Goal: Book appointment/travel/reservation

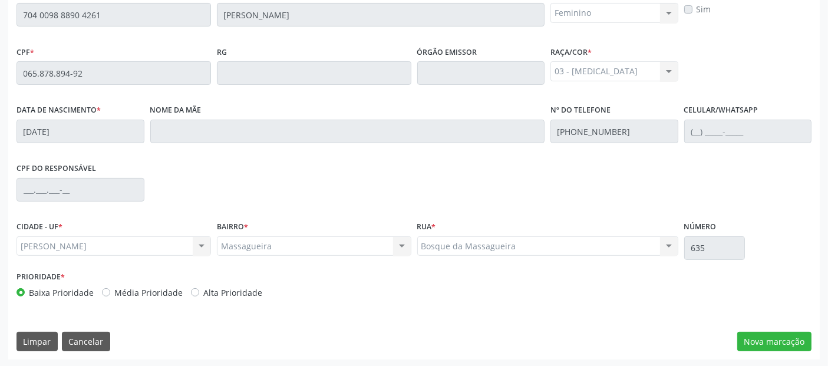
scroll to position [322, 0]
click at [39, 335] on button "Limpar" at bounding box center [37, 342] width 41 height 20
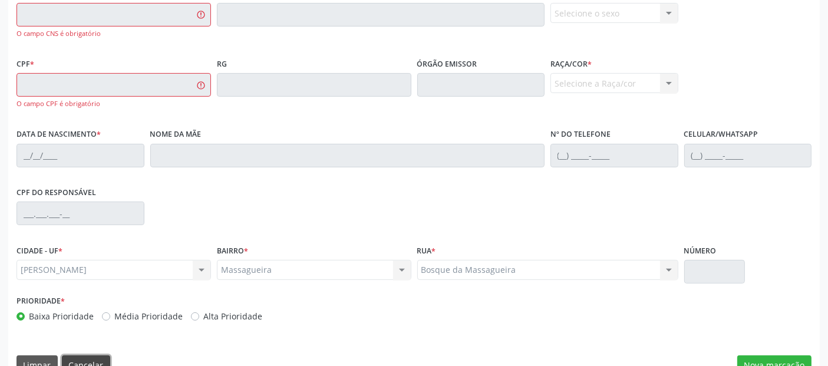
click at [93, 359] on button "Cancelar" at bounding box center [86, 365] width 48 height 20
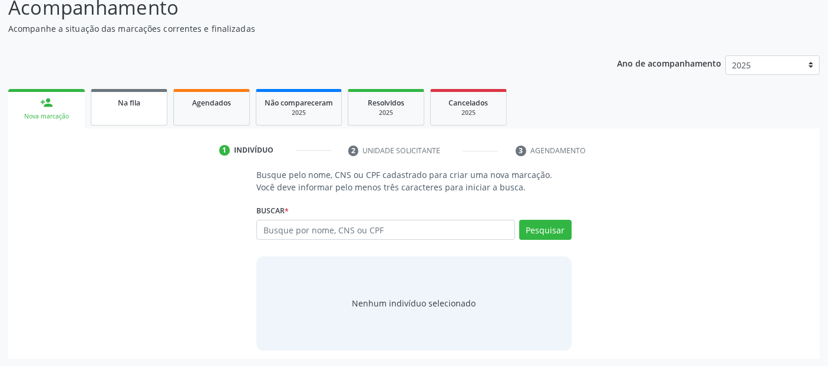
click at [127, 105] on span "Na fila" at bounding box center [129, 103] width 22 height 10
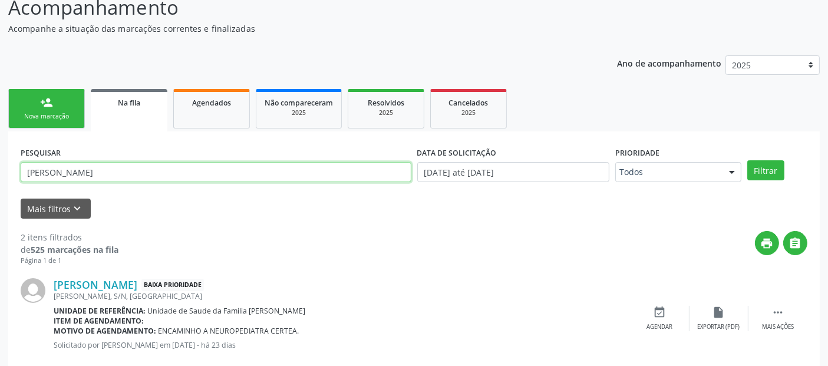
click at [111, 174] on input "[PERSON_NAME]" at bounding box center [216, 172] width 391 height 20
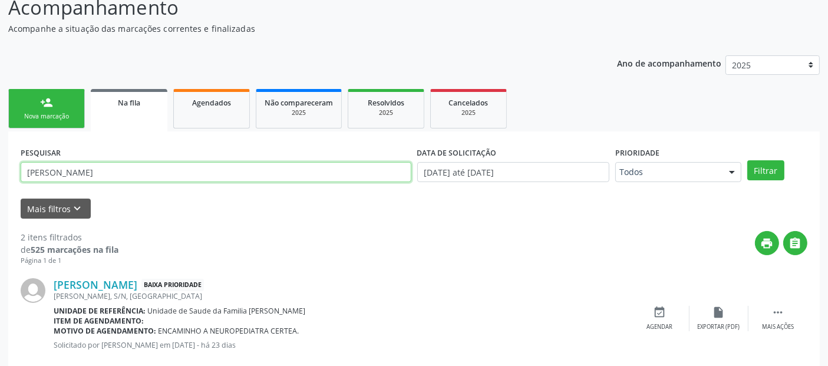
click at [111, 174] on input "[PERSON_NAME]" at bounding box center [216, 172] width 391 height 20
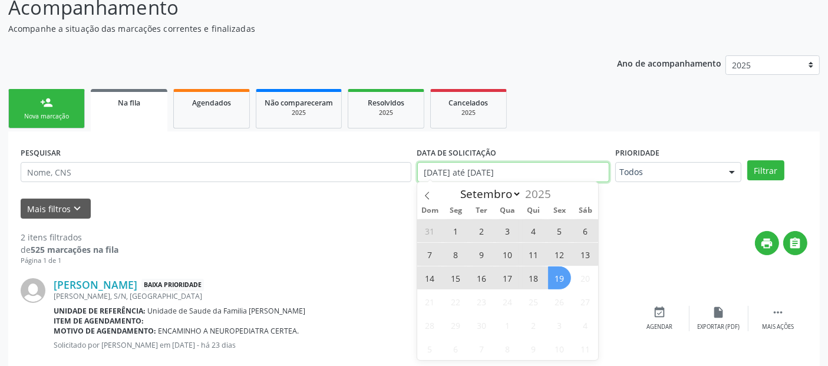
click at [505, 171] on input "[DATE] até [DATE]" at bounding box center [513, 172] width 192 height 20
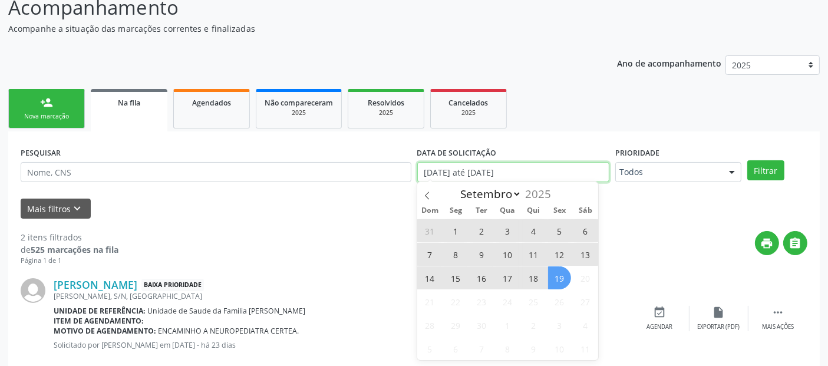
click at [505, 171] on input "[DATE] até [DATE]" at bounding box center [513, 172] width 192 height 20
select select "0"
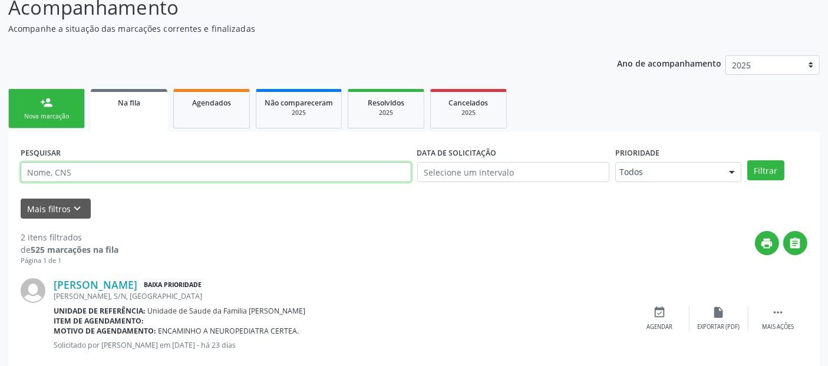
click at [157, 175] on input "text" at bounding box center [216, 172] width 391 height 20
type input "705003427623756"
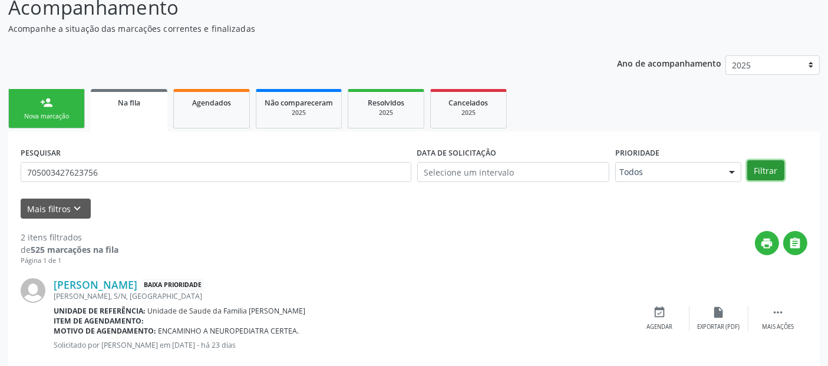
click at [760, 169] on button "Filtrar" at bounding box center [765, 170] width 37 height 20
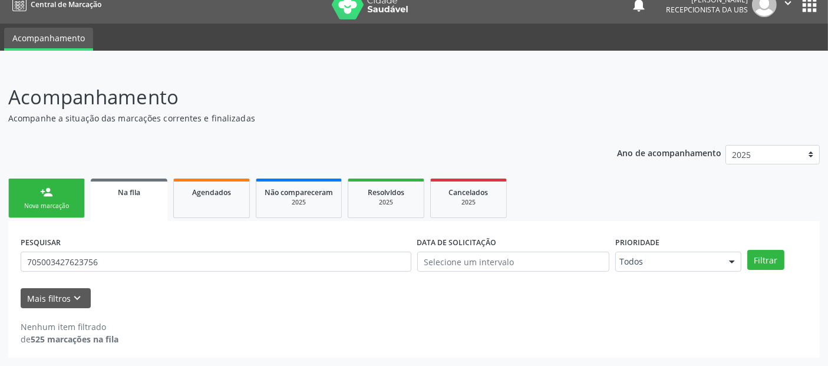
scroll to position [13, 0]
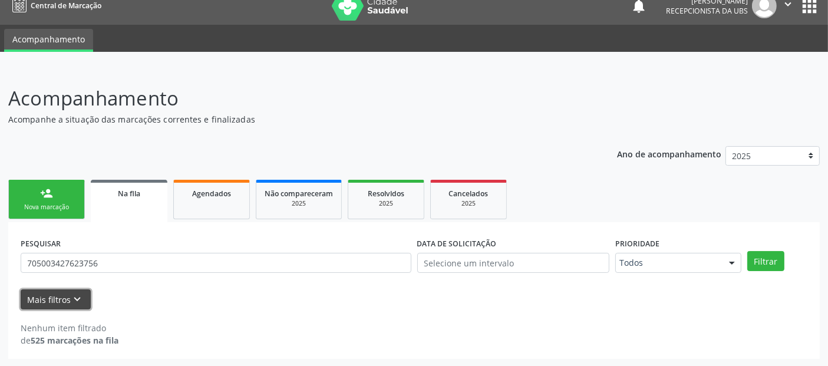
click at [77, 295] on icon "keyboard_arrow_down" at bounding box center [77, 299] width 13 height 13
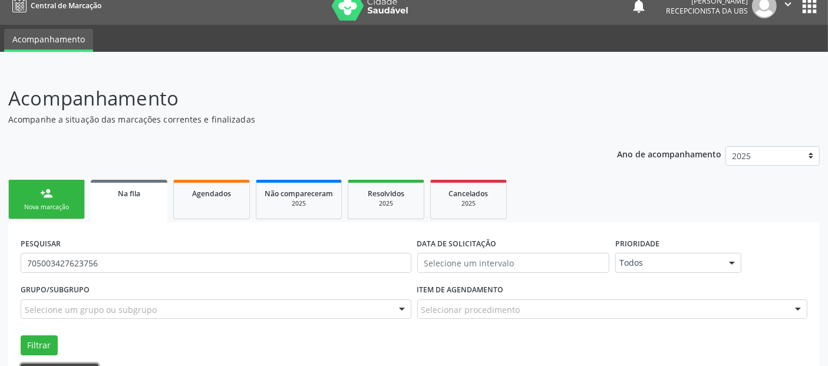
scroll to position [87, 0]
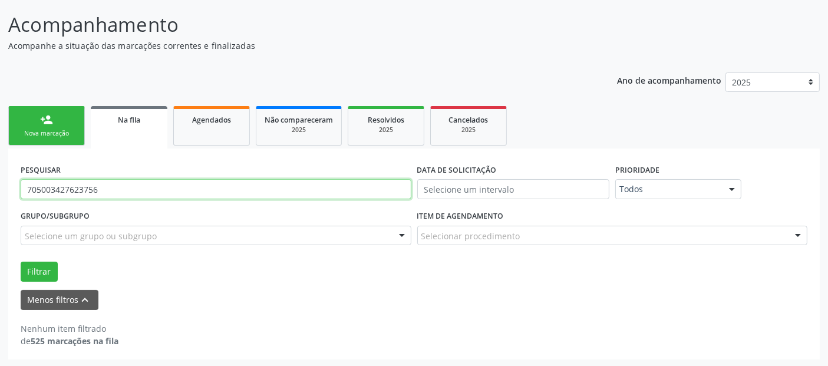
click at [79, 186] on input "705003427623756" at bounding box center [216, 189] width 391 height 20
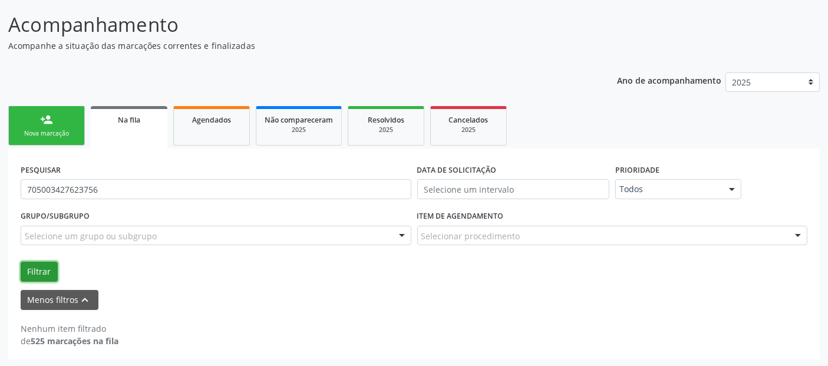
click at [44, 272] on button "Filtrar" at bounding box center [39, 272] width 37 height 20
click at [62, 296] on button "Menos filtros keyboard_arrow_up" at bounding box center [60, 300] width 78 height 21
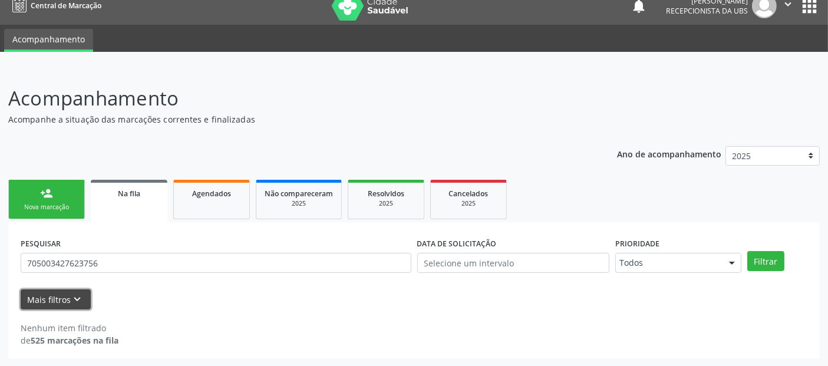
click at [62, 296] on button "Mais filtros keyboard_arrow_down" at bounding box center [56, 299] width 70 height 21
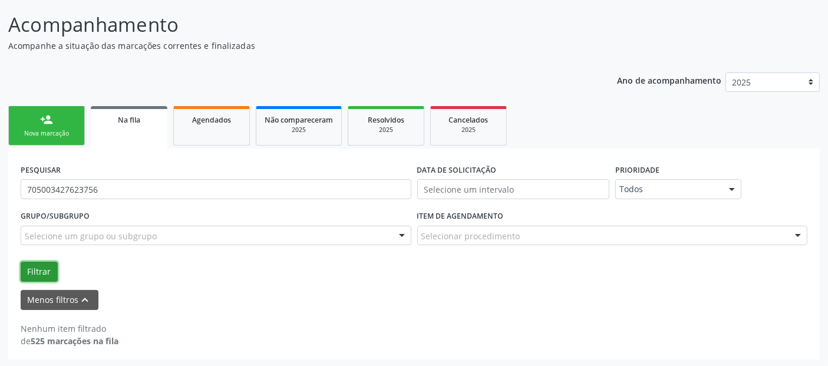
click at [42, 269] on button "Filtrar" at bounding box center [39, 272] width 37 height 20
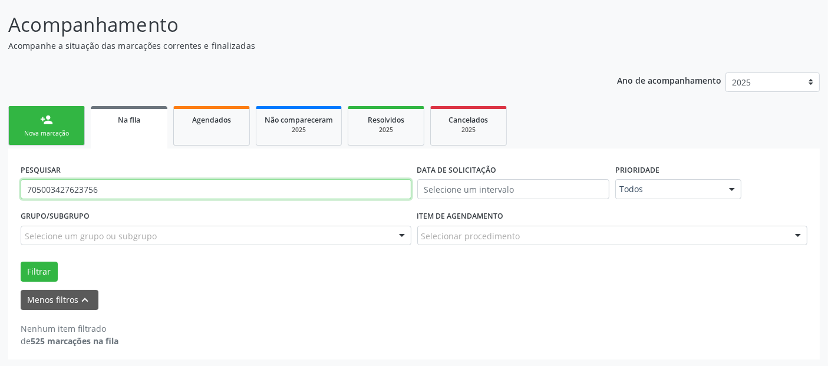
click at [134, 189] on input "705003427623756" at bounding box center [216, 189] width 391 height 20
click at [103, 192] on input "705003427623756" at bounding box center [216, 189] width 391 height 20
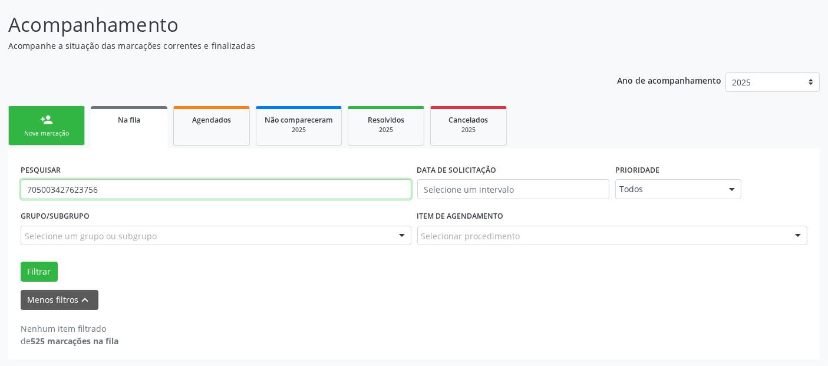
click at [103, 192] on input "705003427623756" at bounding box center [216, 189] width 391 height 20
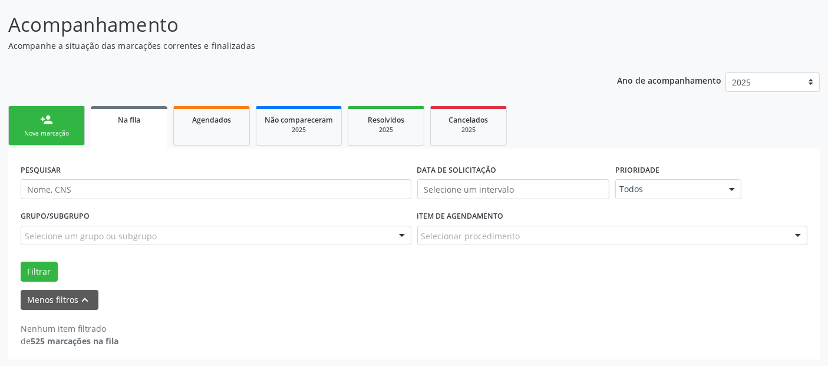
click at [48, 136] on div "Nova marcação" at bounding box center [46, 133] width 59 height 9
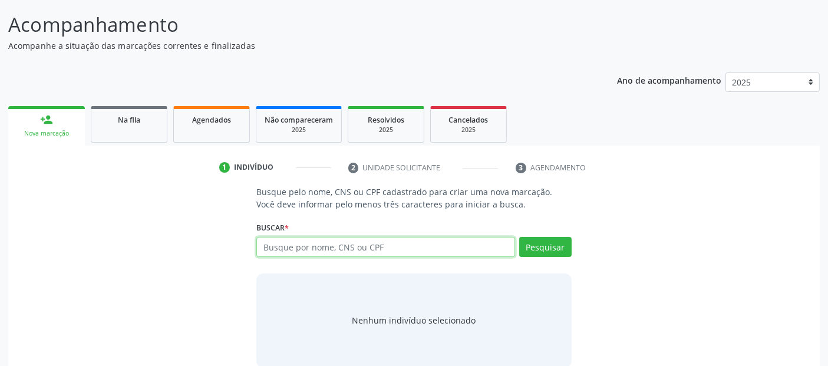
click at [317, 248] on input "text" at bounding box center [385, 247] width 258 height 20
type input "[PERSON_NAME]"
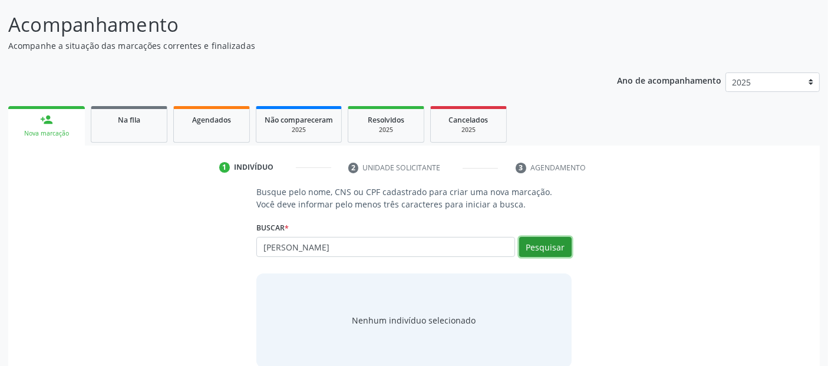
click at [533, 243] on button "Pesquisar" at bounding box center [545, 247] width 52 height 20
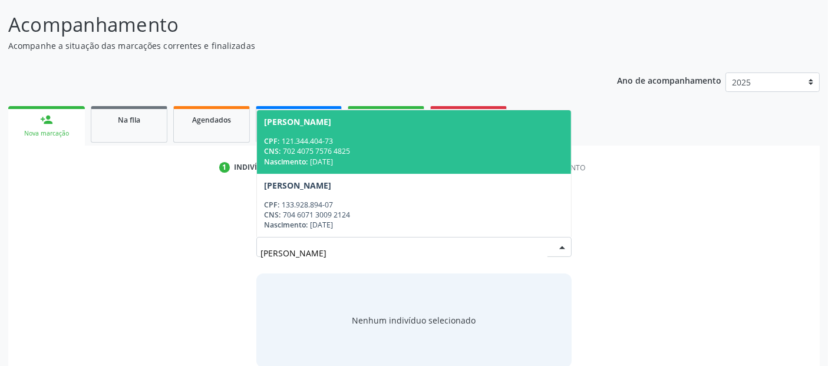
click at [360, 140] on div "CPF: 121.344.404-73" at bounding box center [413, 141] width 299 height 10
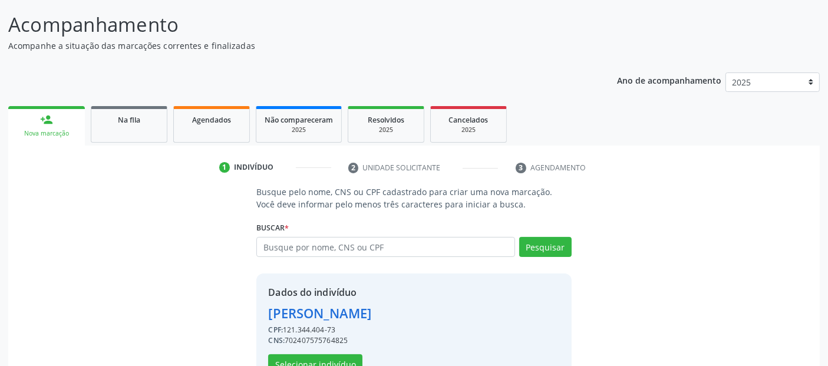
scroll to position [121, 0]
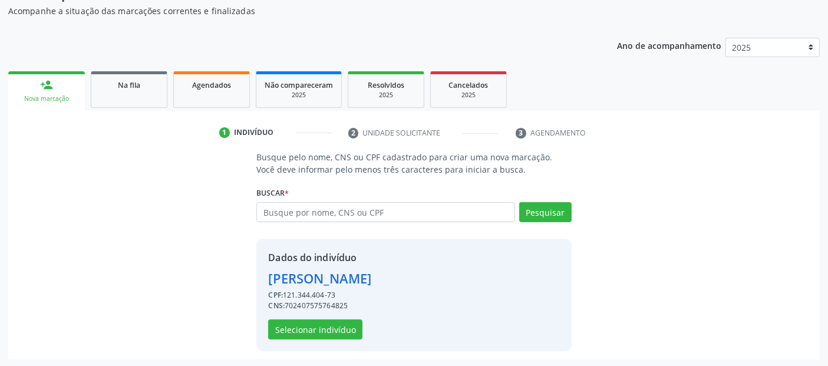
click at [298, 294] on div "CPF: 121.344.404-73" at bounding box center [319, 295] width 103 height 11
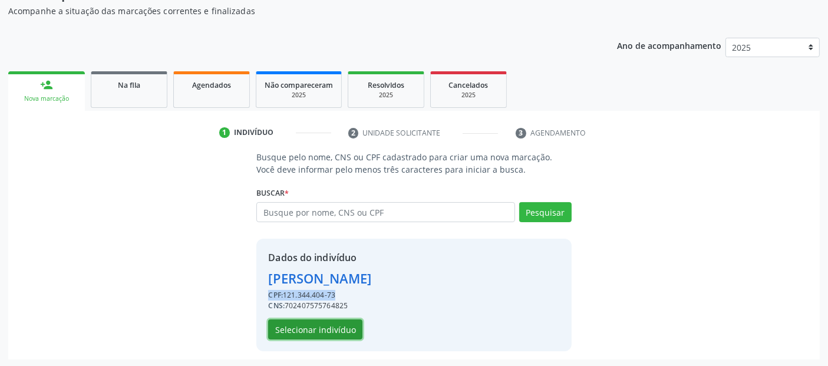
click at [319, 331] on button "Selecionar indivíduo" at bounding box center [315, 329] width 94 height 20
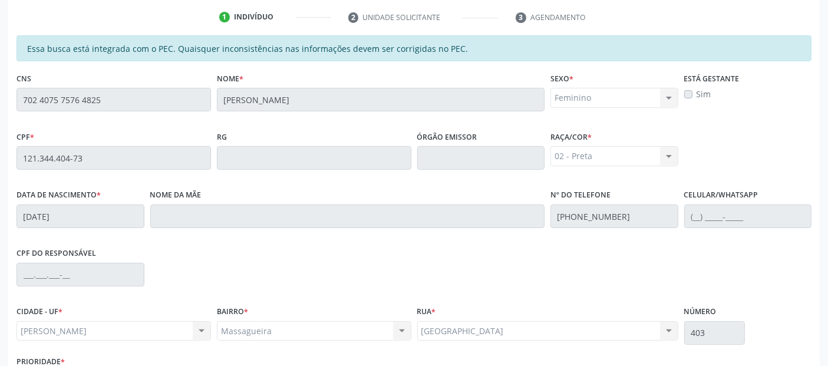
scroll to position [322, 0]
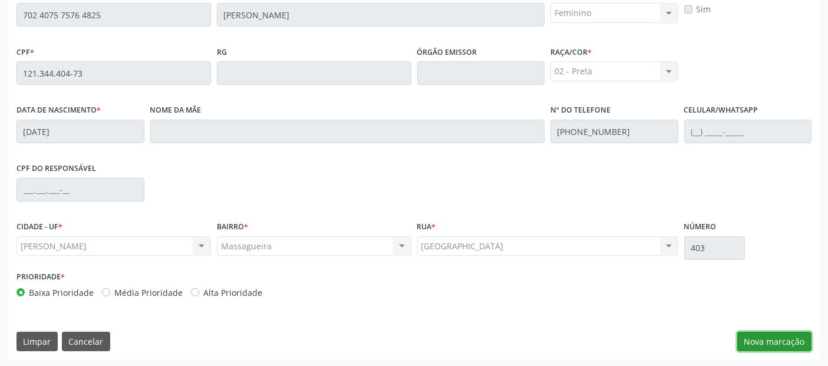
click at [761, 341] on button "Nova marcação" at bounding box center [774, 342] width 74 height 20
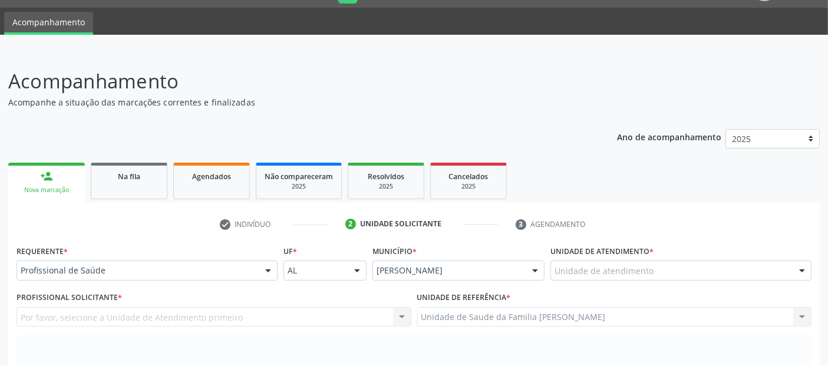
scroll to position [32, 0]
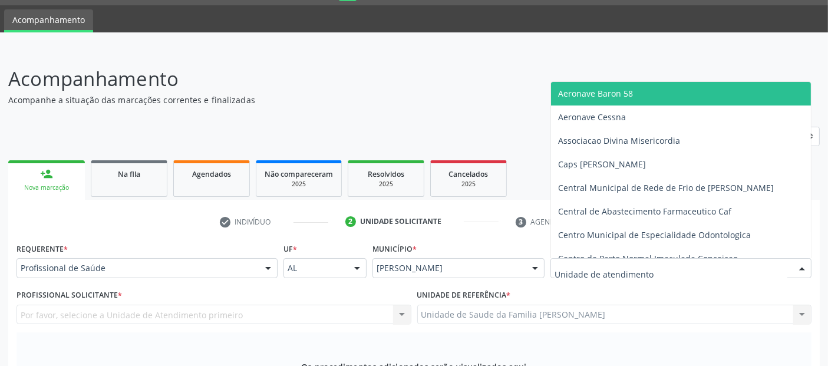
click at [668, 268] on div at bounding box center [681, 268] width 261 height 20
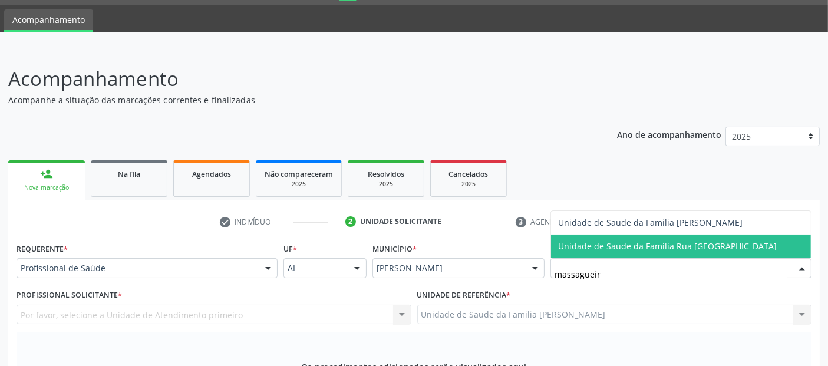
type input "massagueira"
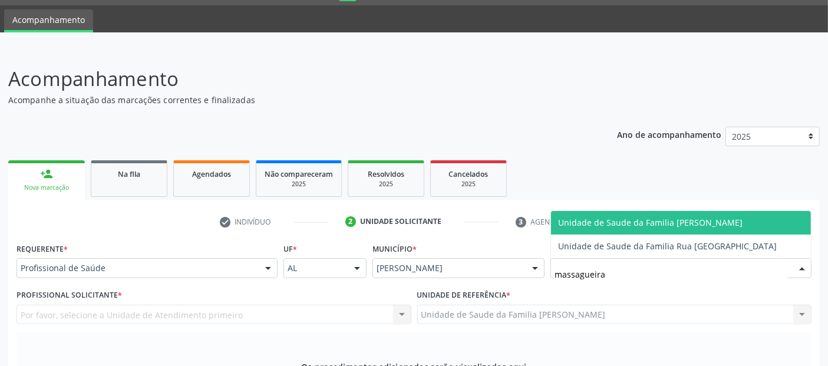
click at [677, 223] on span "Unidade de Saude da Familia [PERSON_NAME]" at bounding box center [650, 222] width 184 height 11
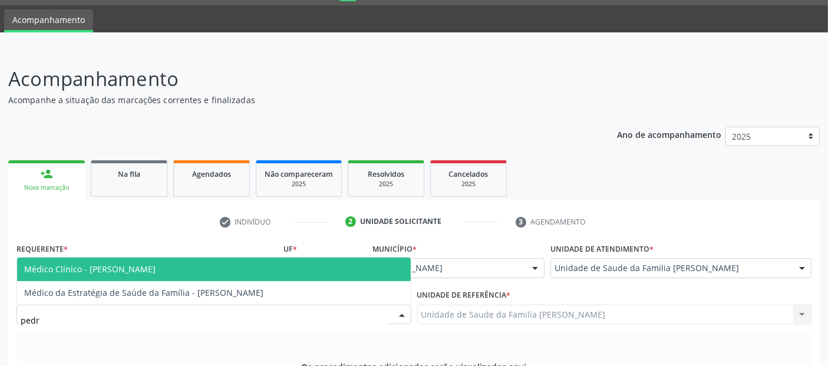
type input "[PERSON_NAME]"
click at [156, 270] on span "Médico Clínico - [PERSON_NAME]" at bounding box center [89, 268] width 131 height 11
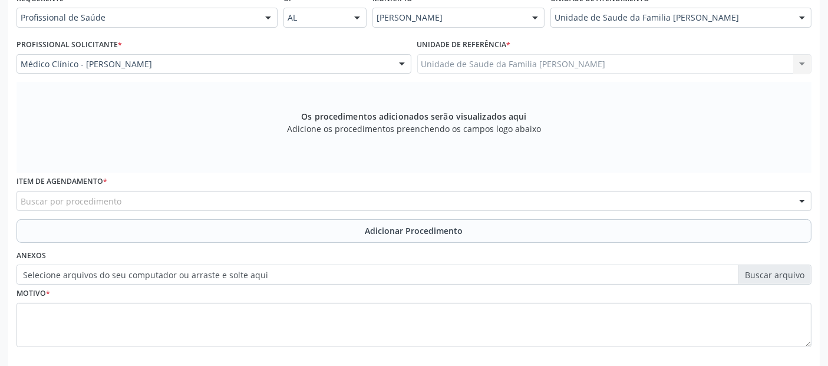
scroll to position [279, 0]
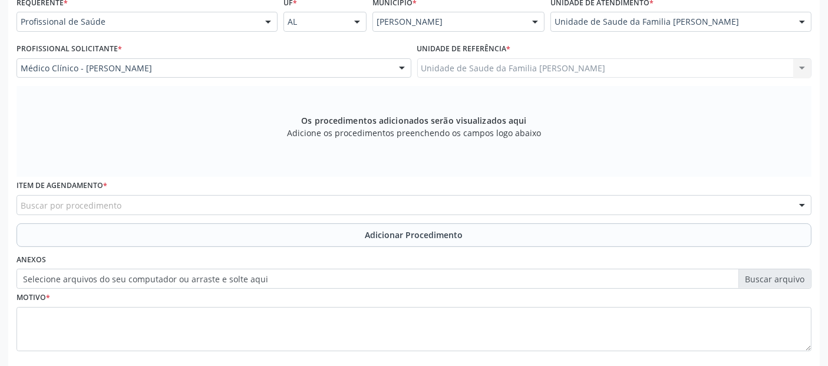
click at [253, 206] on div "Buscar por procedimento" at bounding box center [414, 205] width 795 height 20
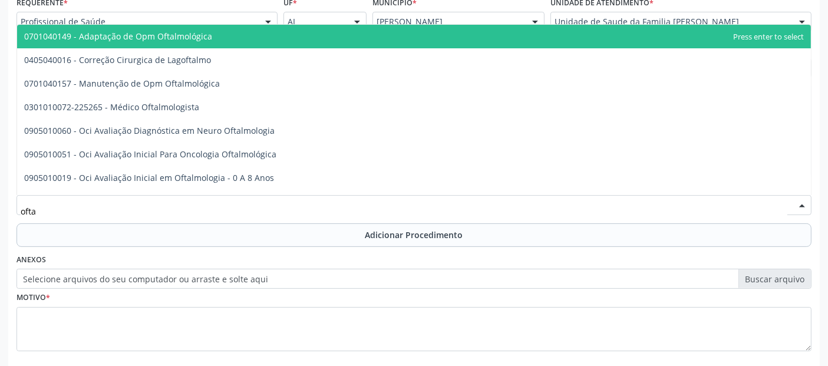
type input "oftal"
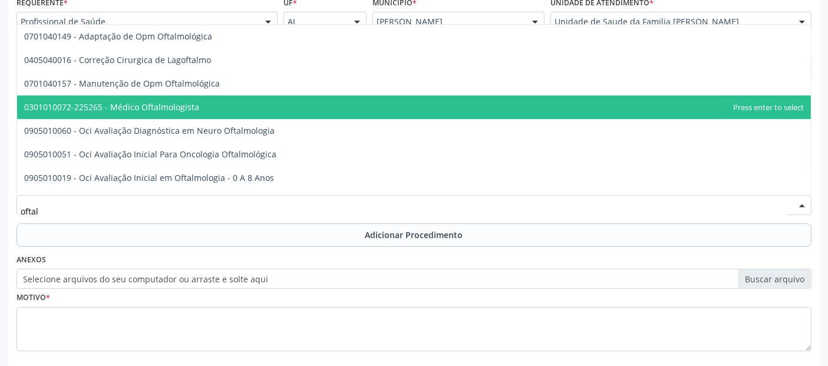
click at [215, 102] on span "0301010072-225265 - Médico Oftalmologista" at bounding box center [414, 107] width 794 height 24
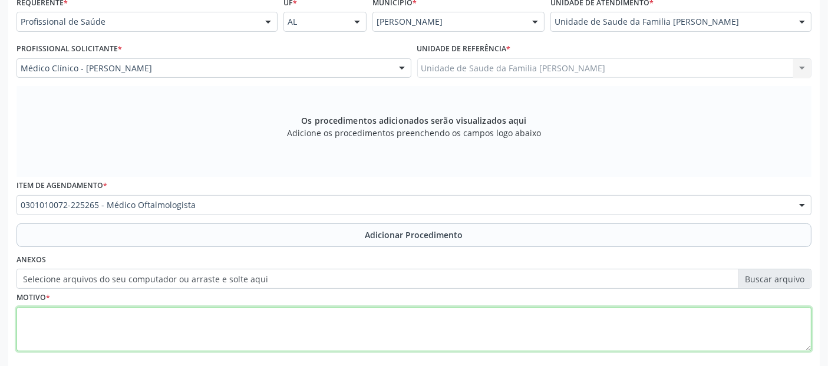
click at [100, 317] on textarea at bounding box center [414, 329] width 795 height 45
click at [26, 315] on textarea "seguimento" at bounding box center [414, 329] width 795 height 45
click at [101, 312] on textarea "Seguimento" at bounding box center [414, 329] width 795 height 45
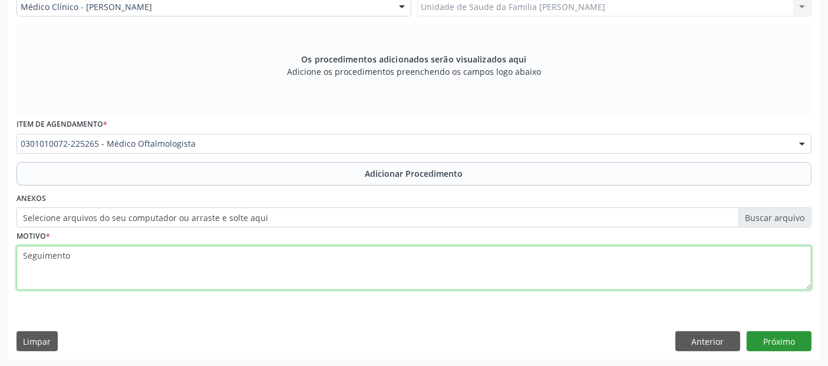
type textarea "Seguimento"
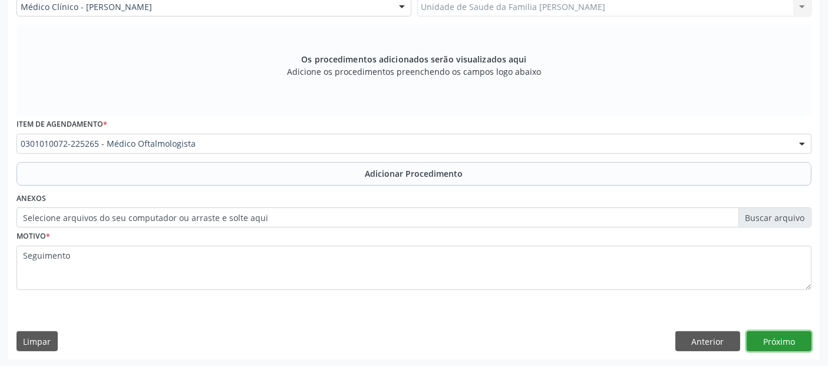
click at [791, 341] on button "Próximo" at bounding box center [779, 341] width 65 height 20
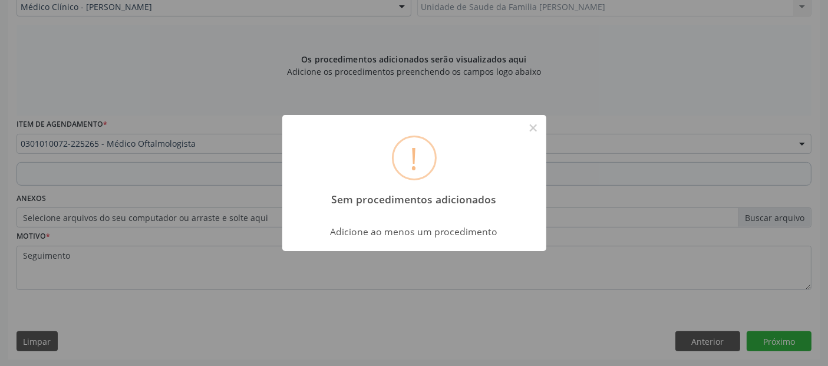
click at [574, 227] on div "! Sem procedimentos adicionados × Adicione ao menos um procedimento OK Cancel" at bounding box center [414, 183] width 828 height 366
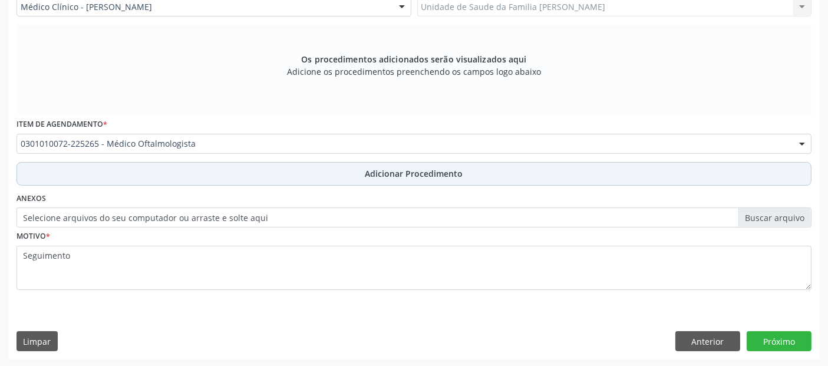
click at [203, 179] on button "Adicionar Procedimento" at bounding box center [414, 174] width 795 height 24
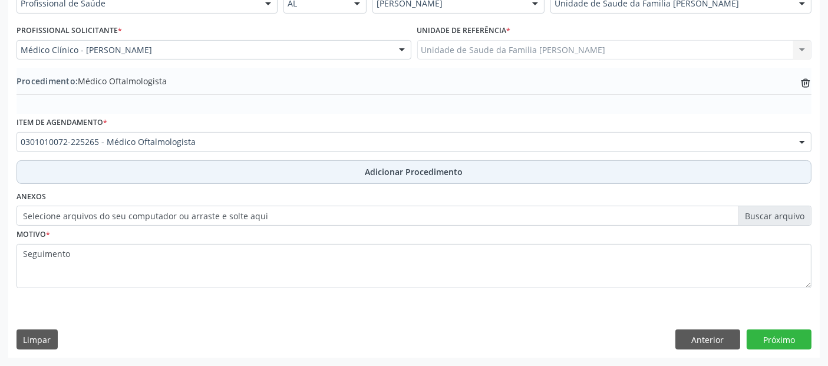
scroll to position [295, 0]
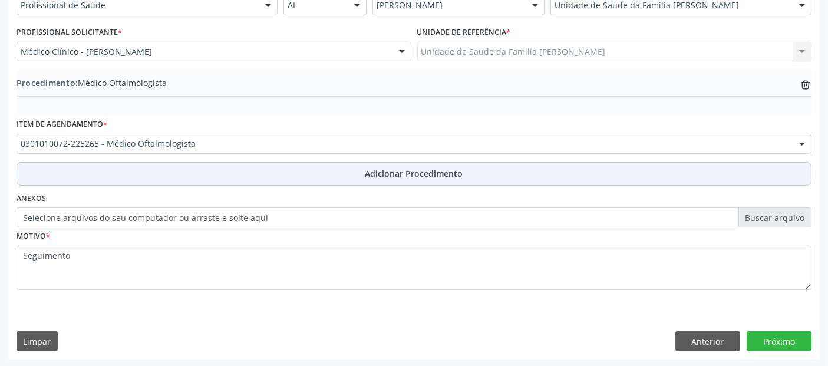
click at [404, 173] on span "Adicionar Procedimento" at bounding box center [414, 173] width 98 height 12
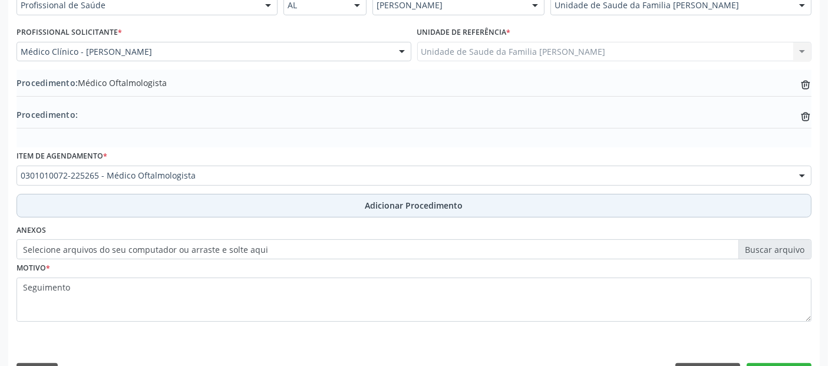
scroll to position [327, 0]
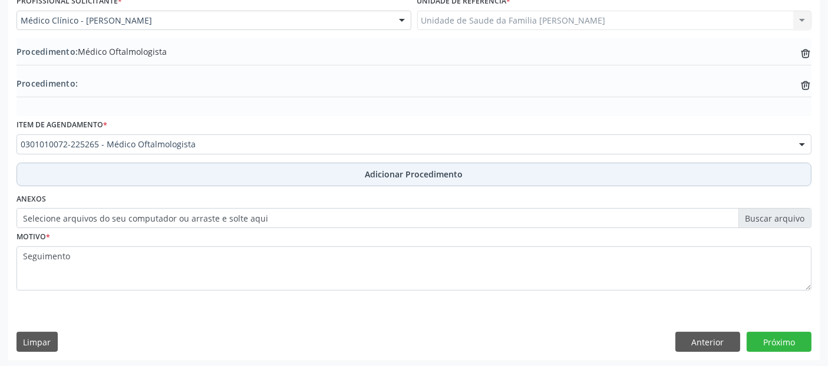
click at [404, 173] on span "Adicionar Procedimento" at bounding box center [414, 174] width 98 height 12
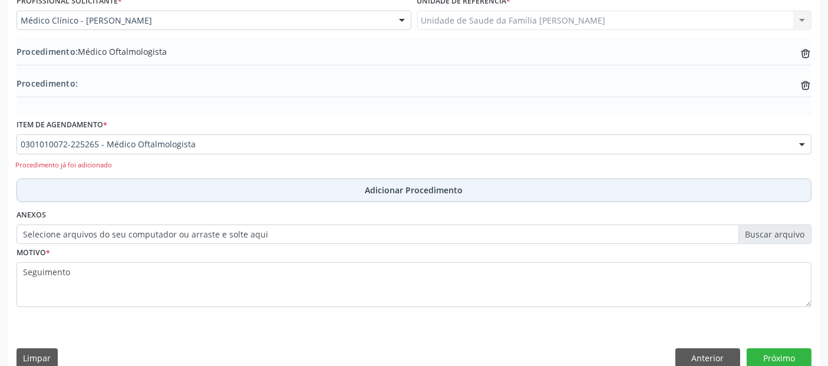
scroll to position [340, 0]
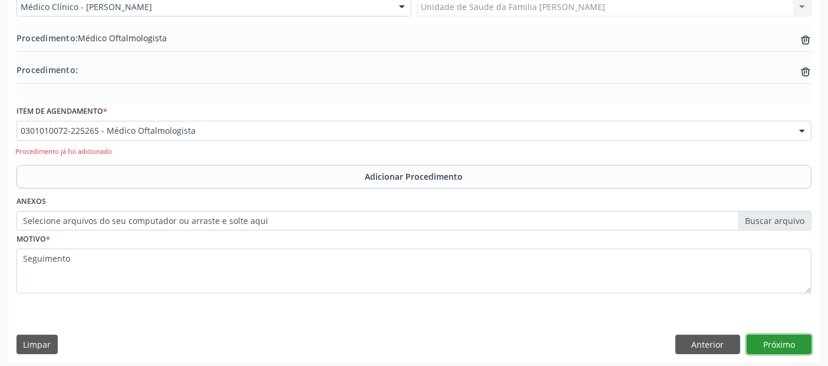
click at [791, 342] on button "Próximo" at bounding box center [779, 345] width 65 height 20
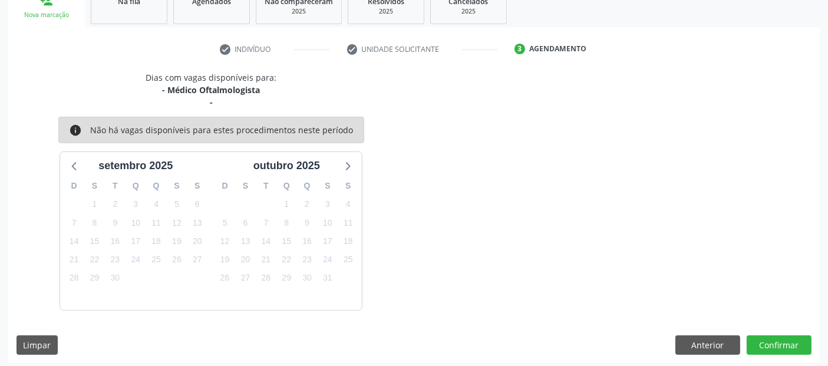
scroll to position [209, 0]
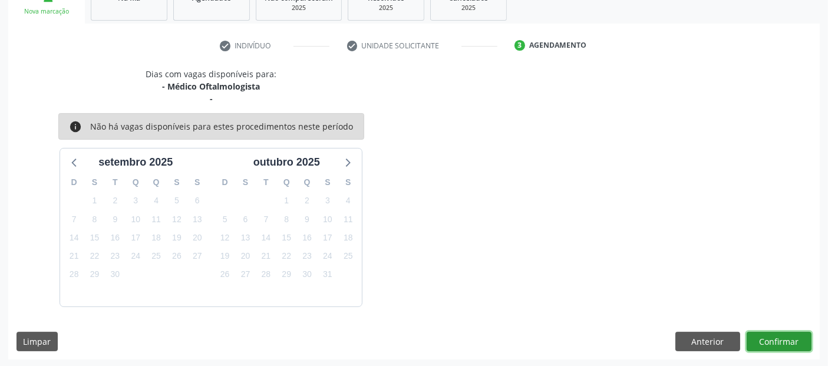
click at [791, 339] on button "Confirmar" at bounding box center [779, 342] width 65 height 20
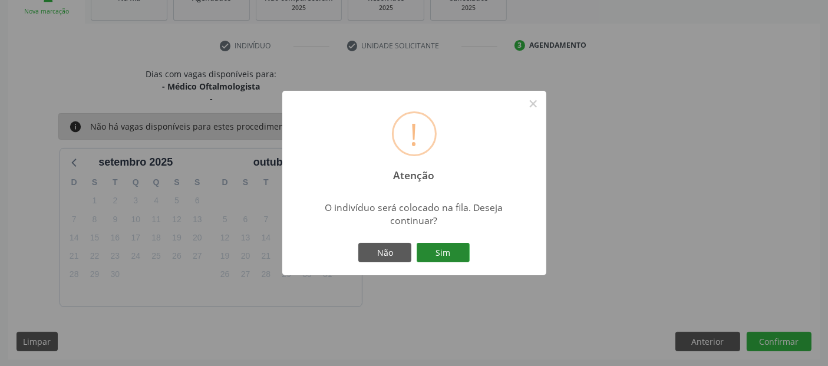
click at [455, 255] on button "Sim" at bounding box center [443, 253] width 53 height 20
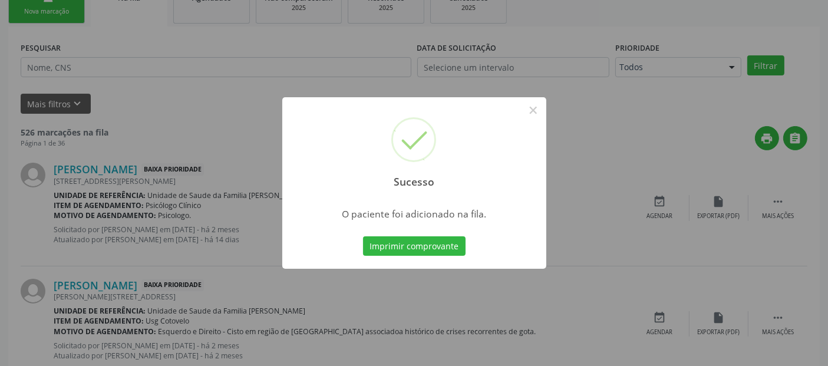
scroll to position [38, 0]
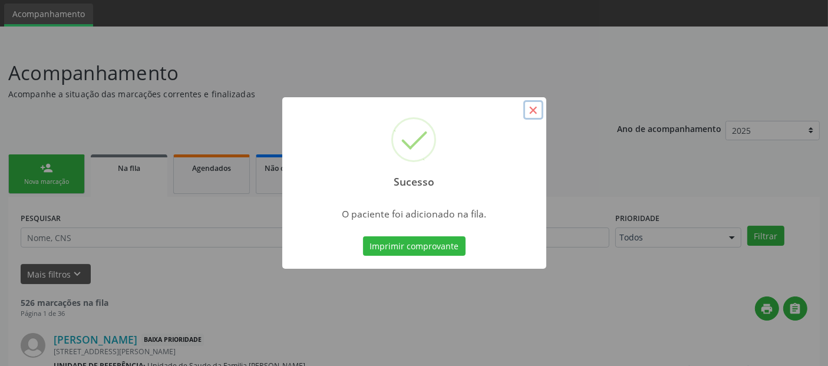
click at [532, 111] on button "×" at bounding box center [533, 110] width 20 height 20
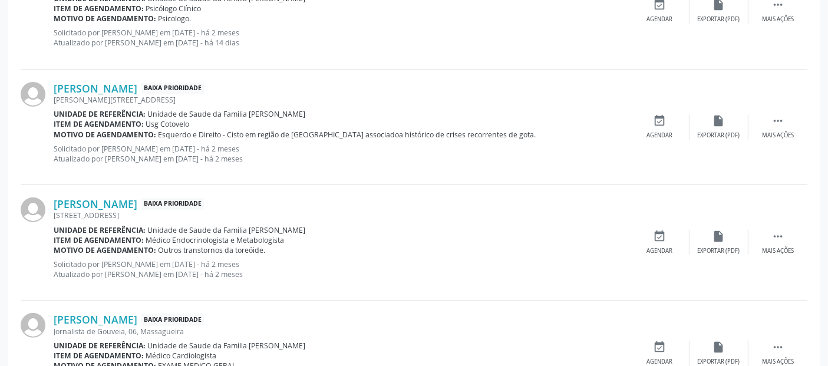
scroll to position [0, 0]
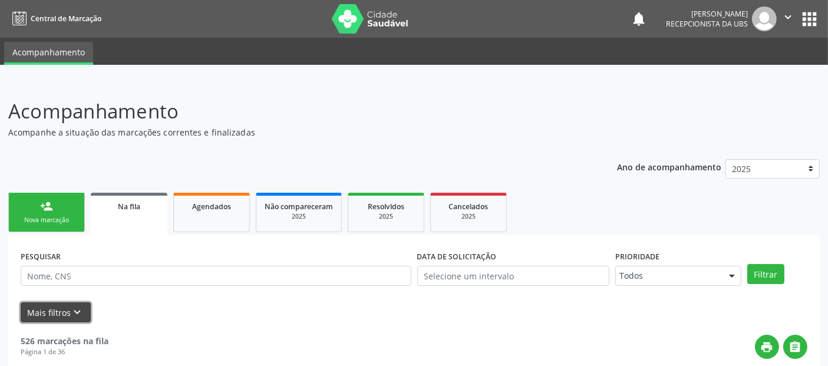
click at [76, 308] on icon "keyboard_arrow_down" at bounding box center [77, 312] width 13 height 13
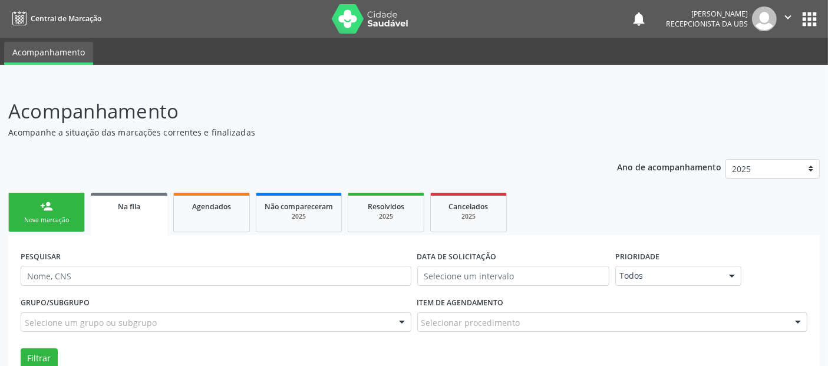
click at [264, 117] on p "Acompanhamento" at bounding box center [292, 111] width 568 height 29
